Goal: Transaction & Acquisition: Download file/media

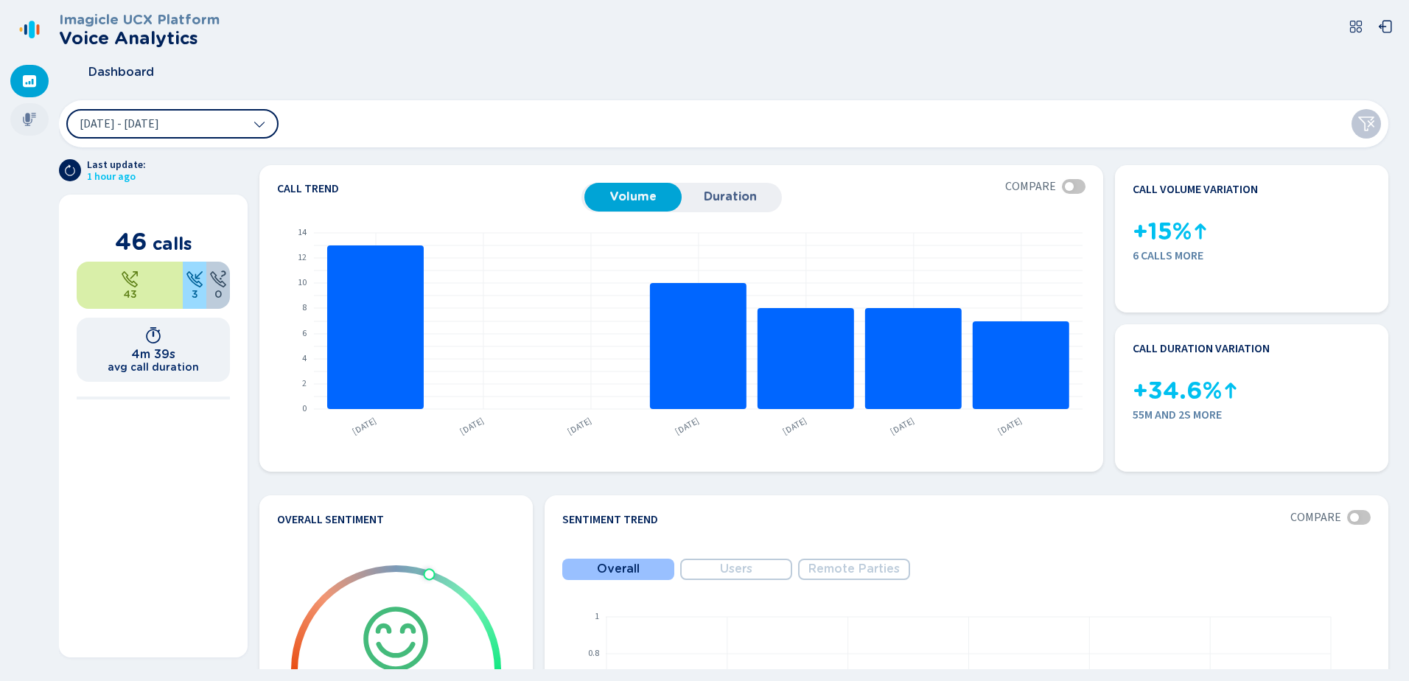
click at [29, 120] on icon at bounding box center [29, 119] width 13 height 13
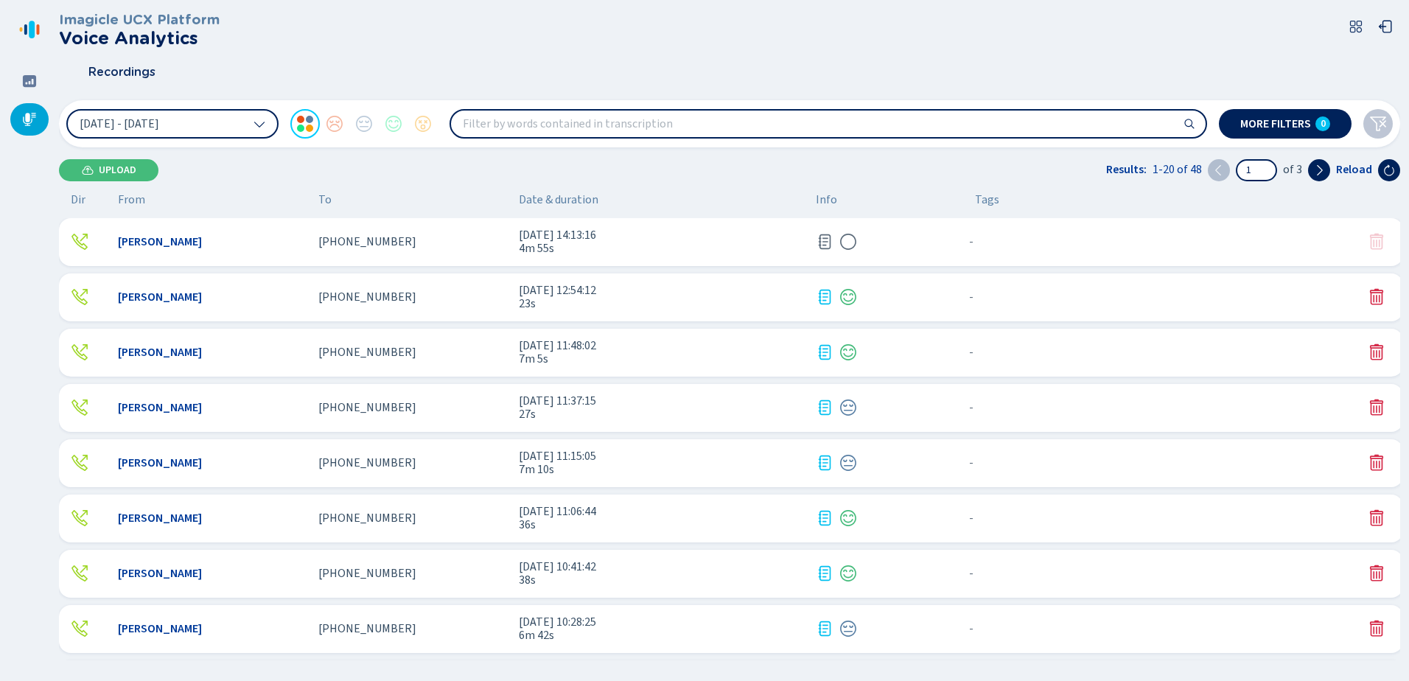
click at [472, 242] on div "[PHONE_NUMBER]" at bounding box center [412, 241] width 189 height 13
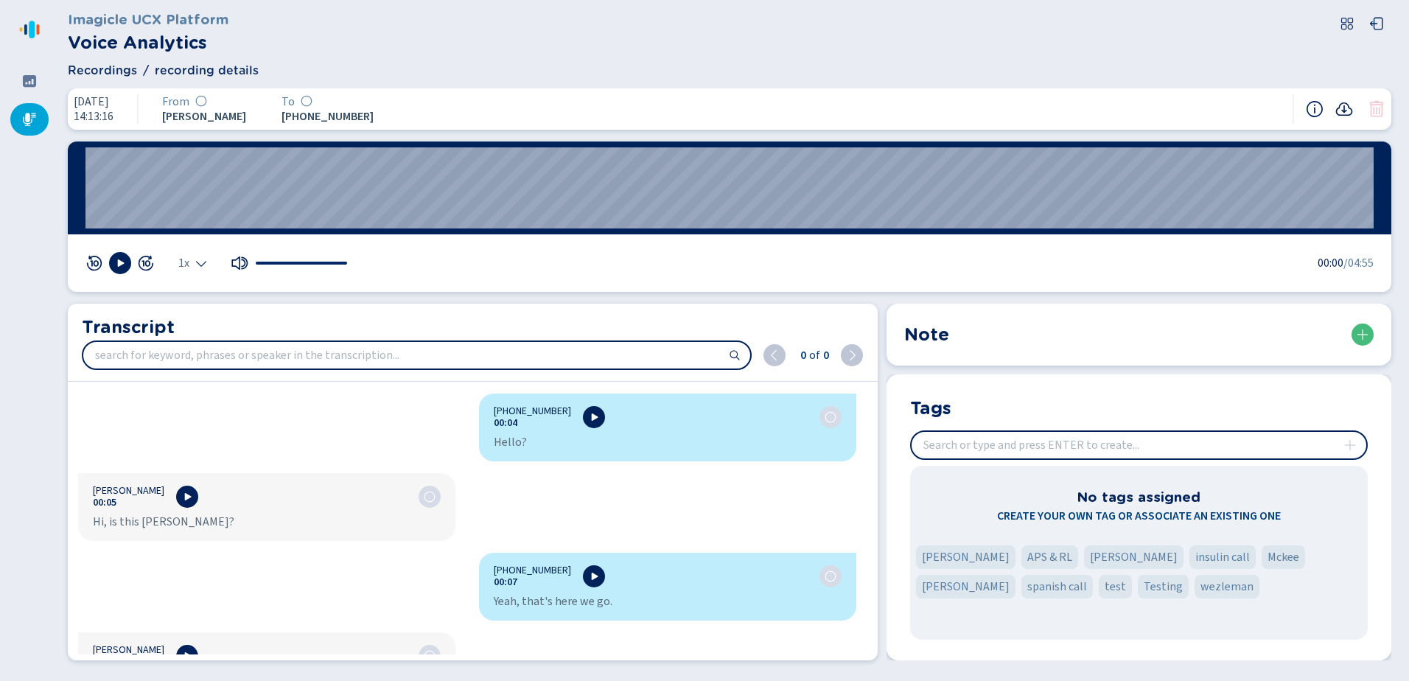
click at [1347, 108] on icon at bounding box center [1344, 109] width 18 height 18
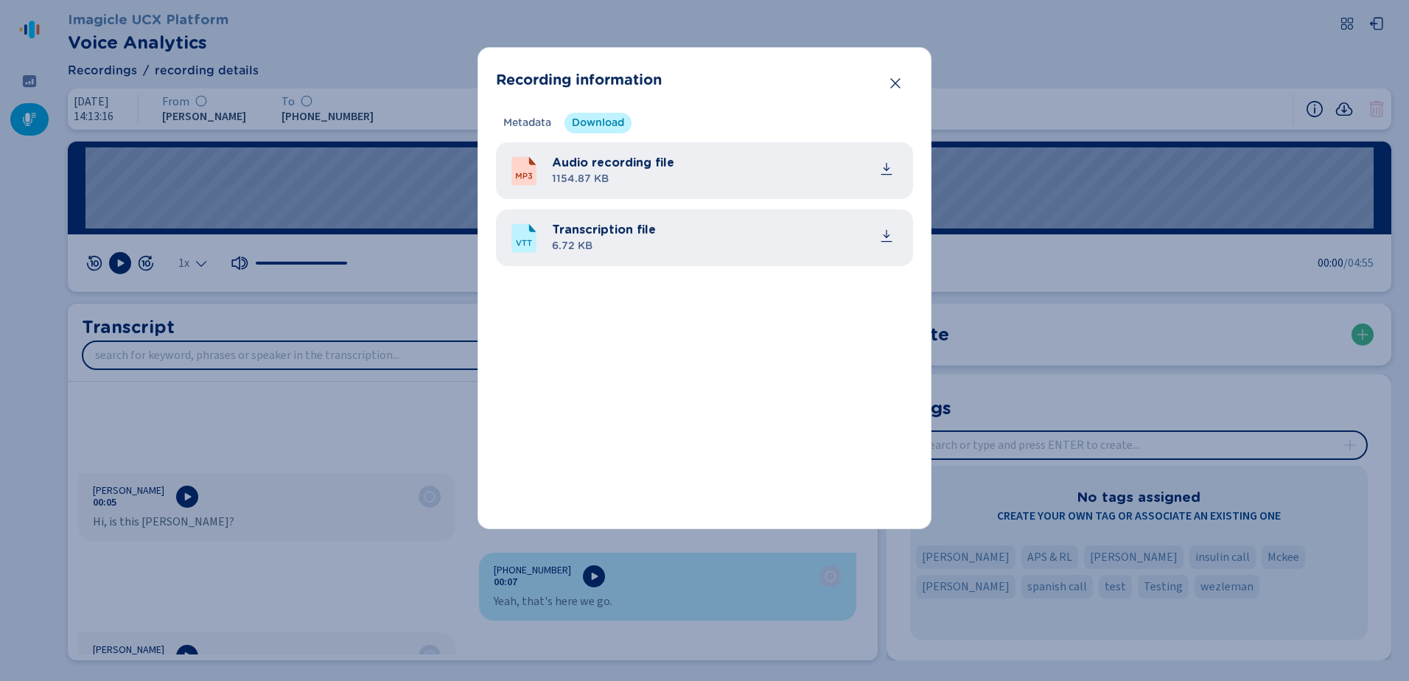
click at [690, 237] on div "Transcription file 6.72 KB" at bounding box center [726, 237] width 349 height 33
click at [905, 236] on div "Transcription file 6.72 KB" at bounding box center [704, 237] width 417 height 57
click at [886, 236] on icon "common.download" at bounding box center [886, 234] width 7 height 8
click at [906, 74] on button "Close" at bounding box center [894, 83] width 29 height 29
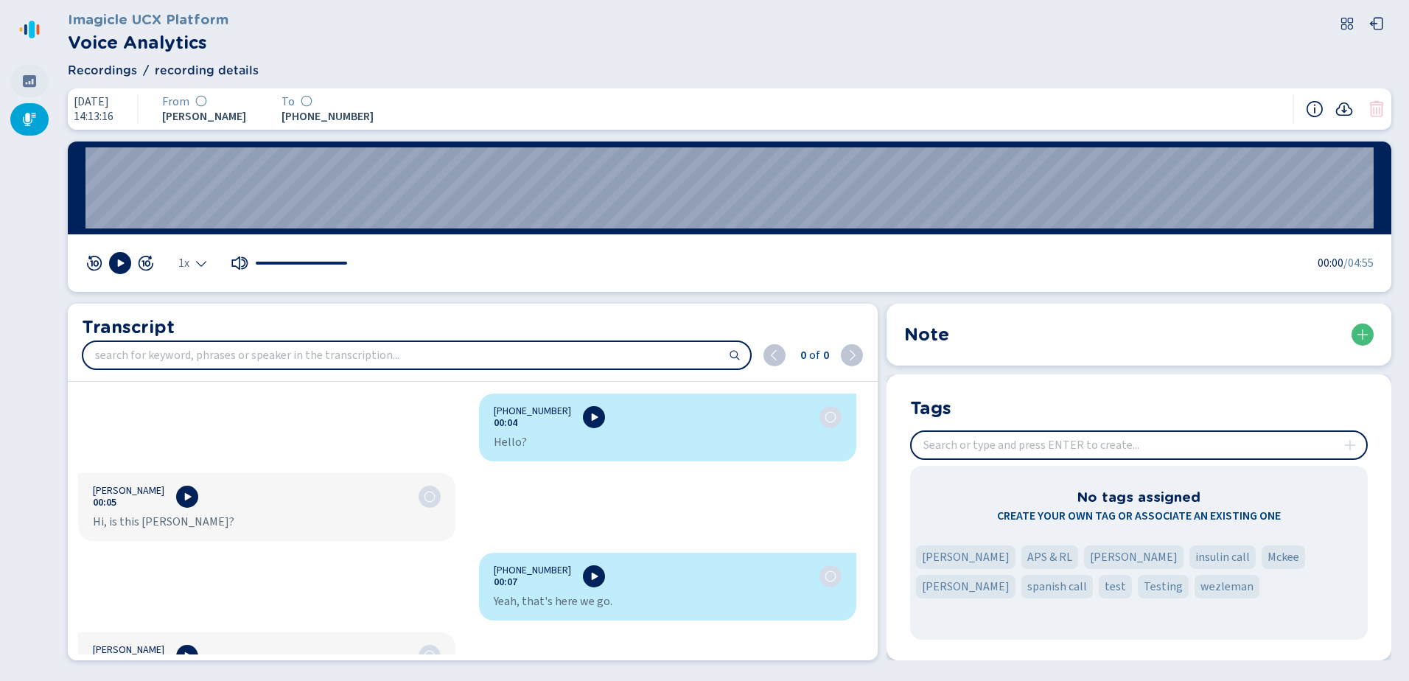
click at [29, 84] on icon at bounding box center [29, 81] width 15 height 15
